Goal: Task Accomplishment & Management: Use online tool/utility

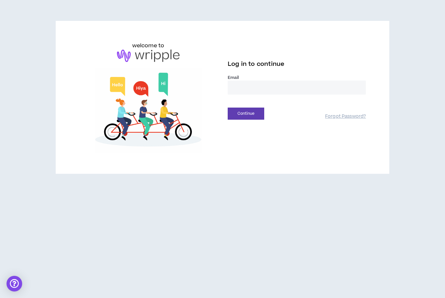
type input "**********"
click at [246, 113] on button "Continue" at bounding box center [246, 114] width 37 height 12
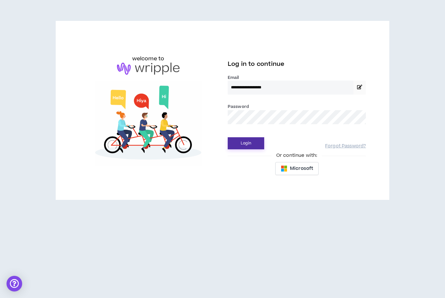
click at [247, 145] on button "Login" at bounding box center [246, 143] width 37 height 12
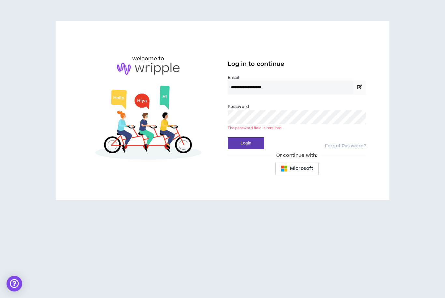
click at [246, 143] on button "Login" at bounding box center [246, 143] width 37 height 12
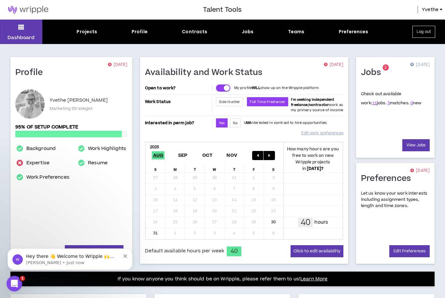
click at [248, 34] on div "Jobs" at bounding box center [248, 31] width 12 height 7
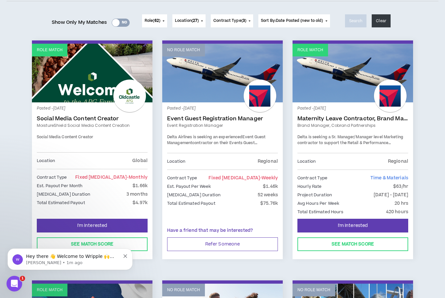
scroll to position [78, 0]
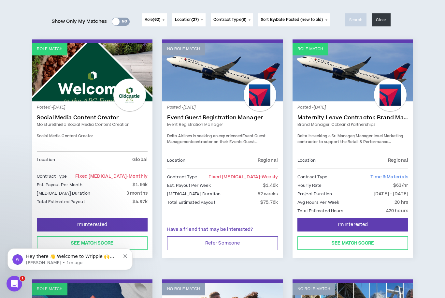
click at [75, 116] on link "Social Media Content Creator" at bounding box center [92, 117] width 111 height 7
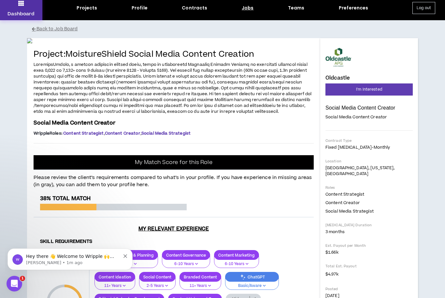
scroll to position [24, 0]
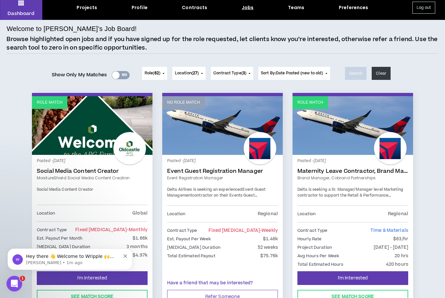
click at [208, 173] on link "Event Guest Registration Manager" at bounding box center [222, 171] width 111 height 7
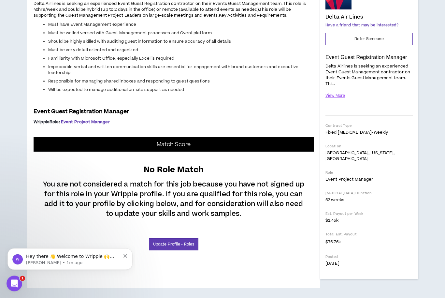
scroll to position [129, 0]
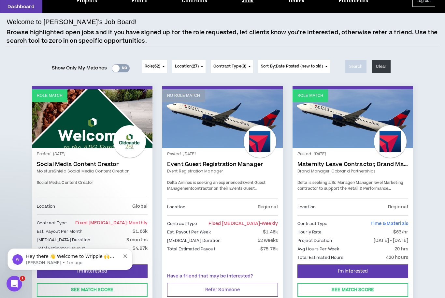
scroll to position [43, 0]
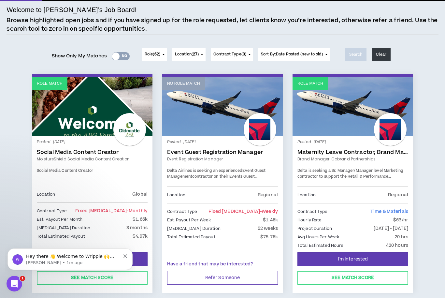
click at [328, 153] on link "Maternity Leave Contractor, Brand Marketing Manager (Cobrand Partnerships)" at bounding box center [353, 152] width 111 height 7
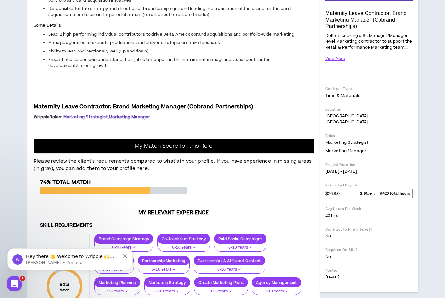
scroll to position [116, 0]
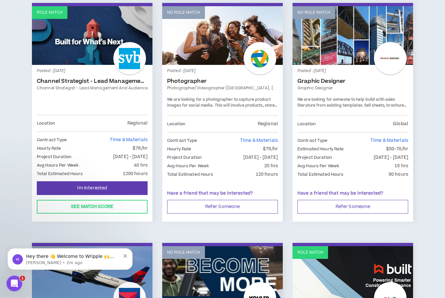
scroll to position [355, 0]
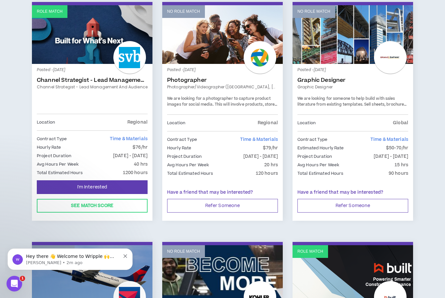
click at [90, 80] on link "Channel Strategist - Lead Management and Audience" at bounding box center [92, 80] width 111 height 7
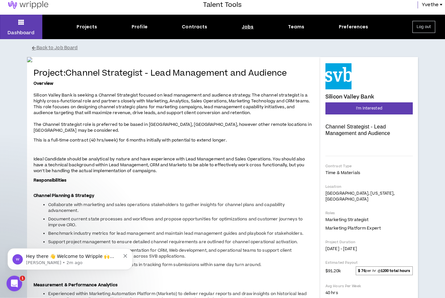
scroll to position [5, 0]
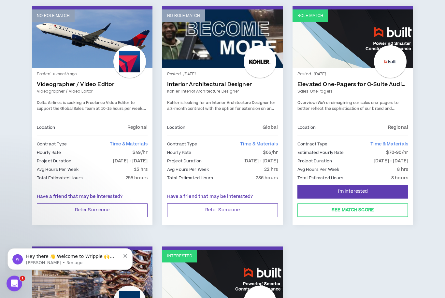
scroll to position [591, 0]
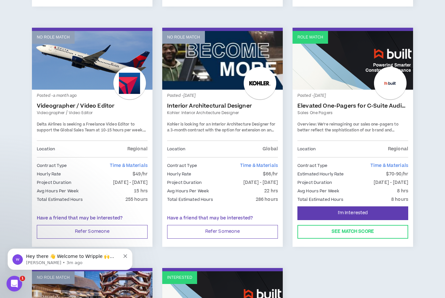
click at [212, 103] on link "Interior Architectural Designer" at bounding box center [222, 106] width 111 height 7
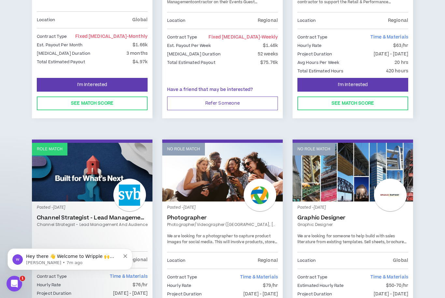
scroll to position [191, 0]
